Goal: Task Accomplishment & Management: Manage account settings

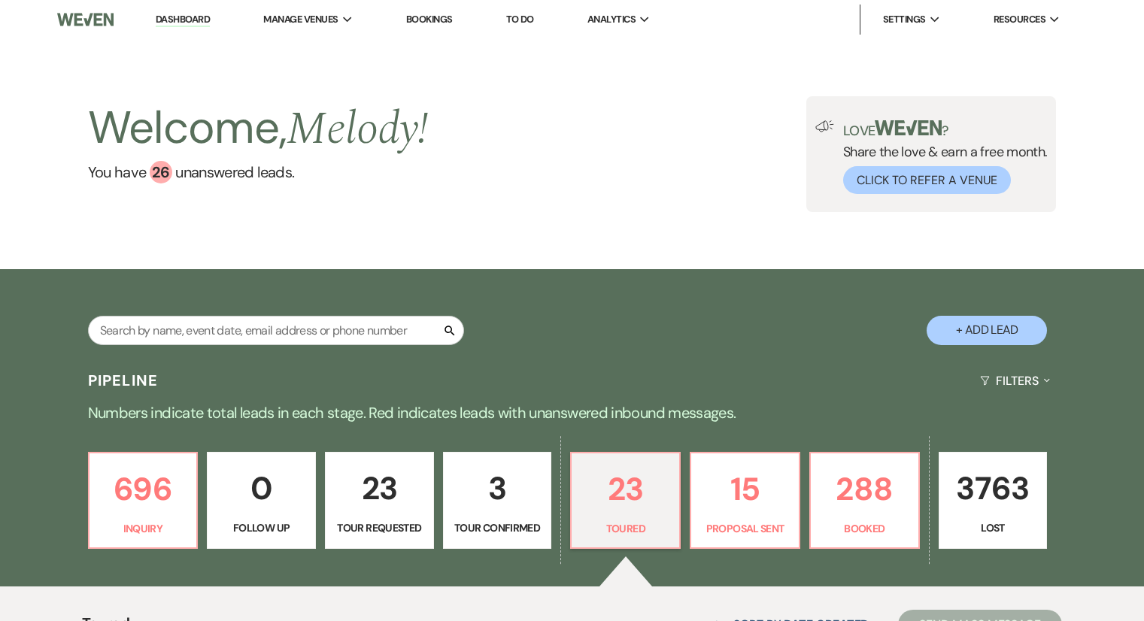
select select "5"
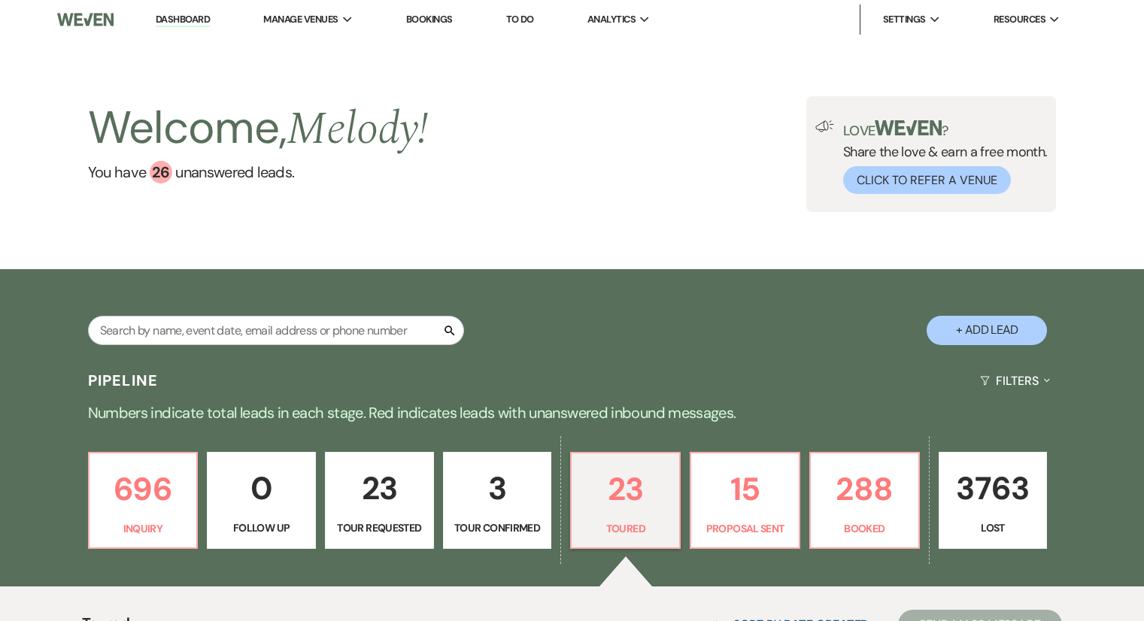
select select "5"
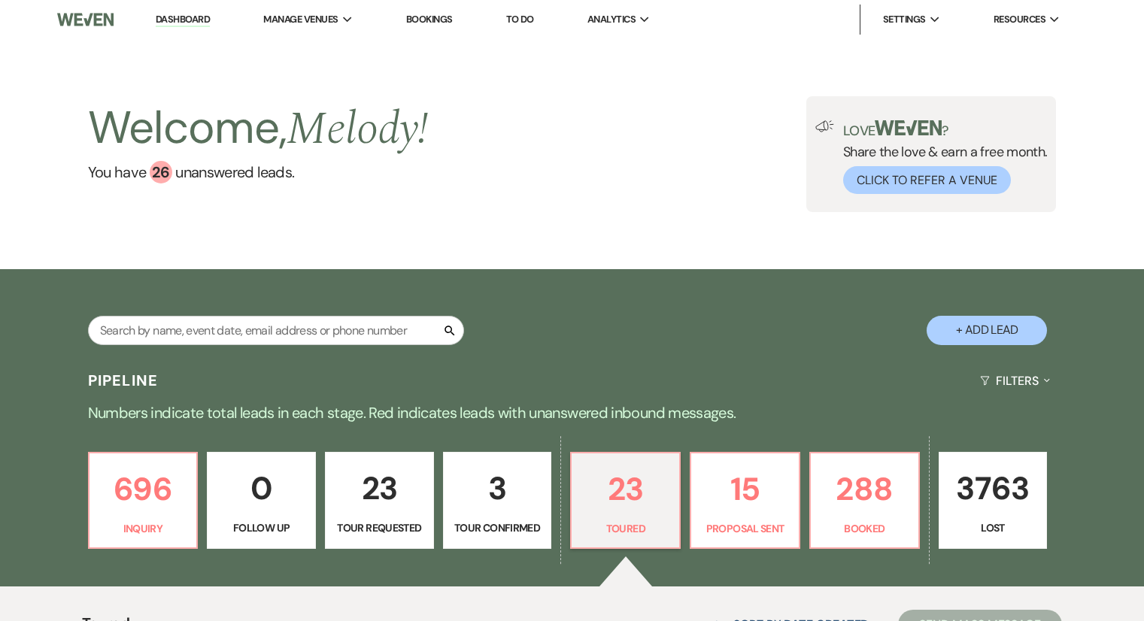
select select "5"
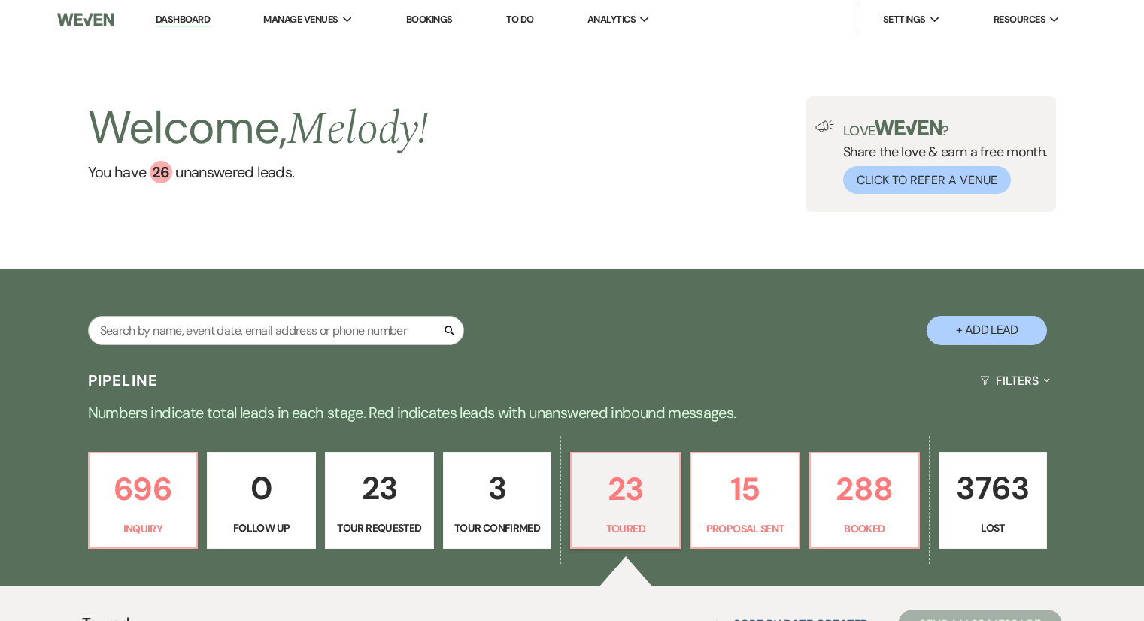
select select "5"
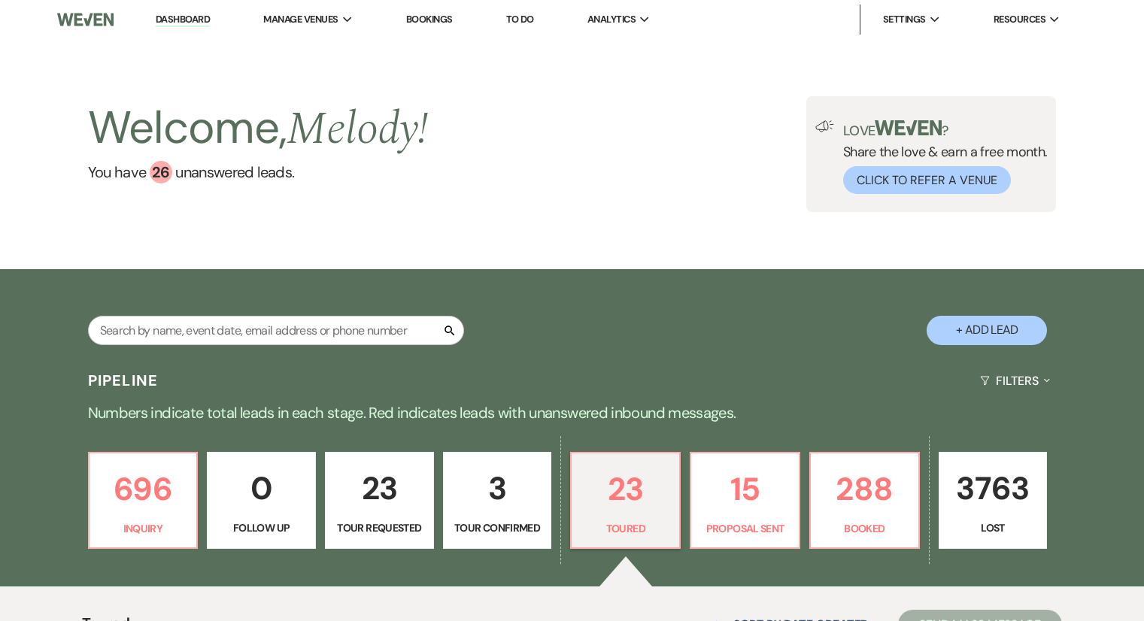
select select "5"
